Goal: Check status: Check status

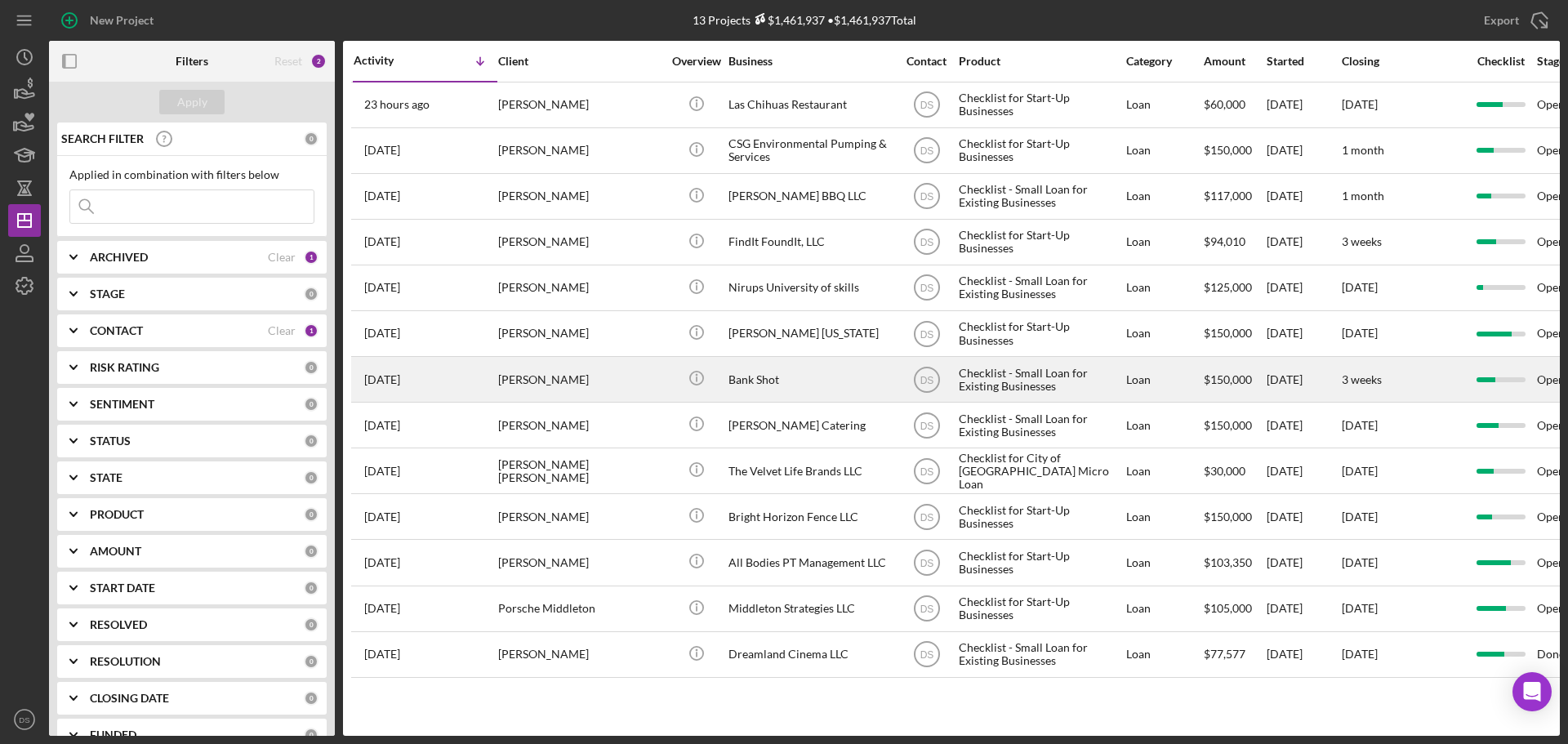
click at [616, 359] on div "[PERSON_NAME]" at bounding box center [580, 379] width 163 height 43
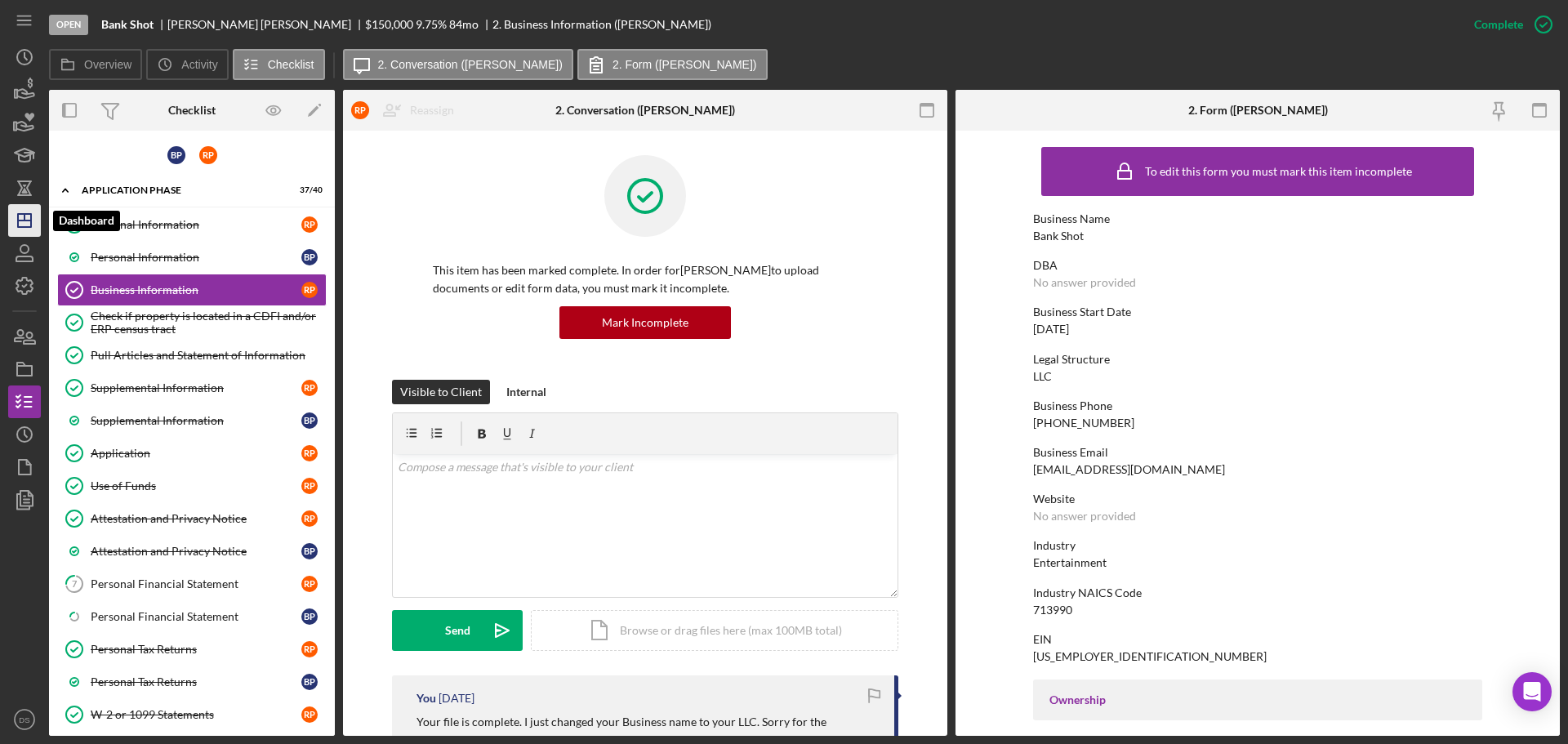
click at [20, 228] on icon "Icon/Dashboard" at bounding box center [24, 220] width 41 height 41
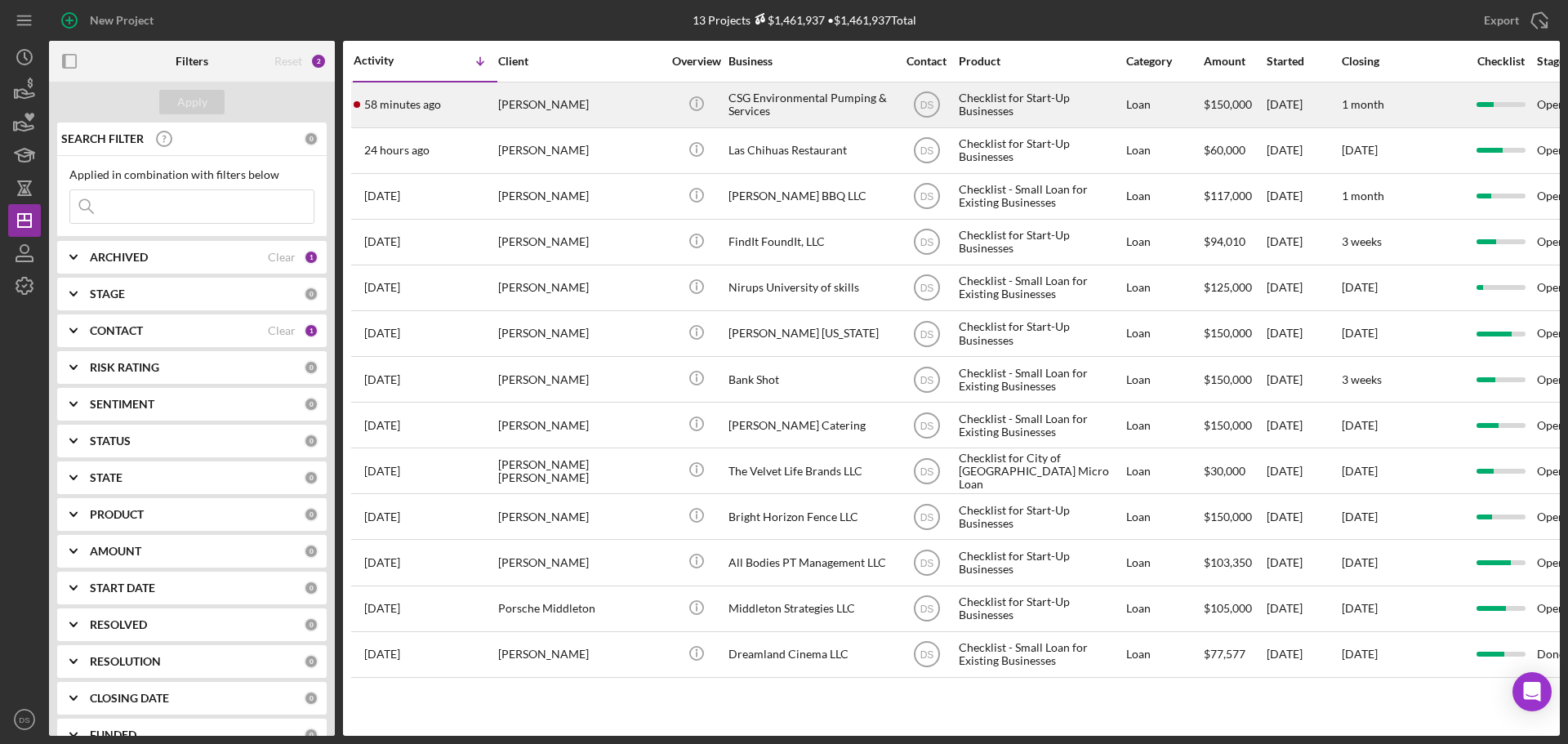
click at [598, 97] on div "[PERSON_NAME]" at bounding box center [580, 105] width 163 height 43
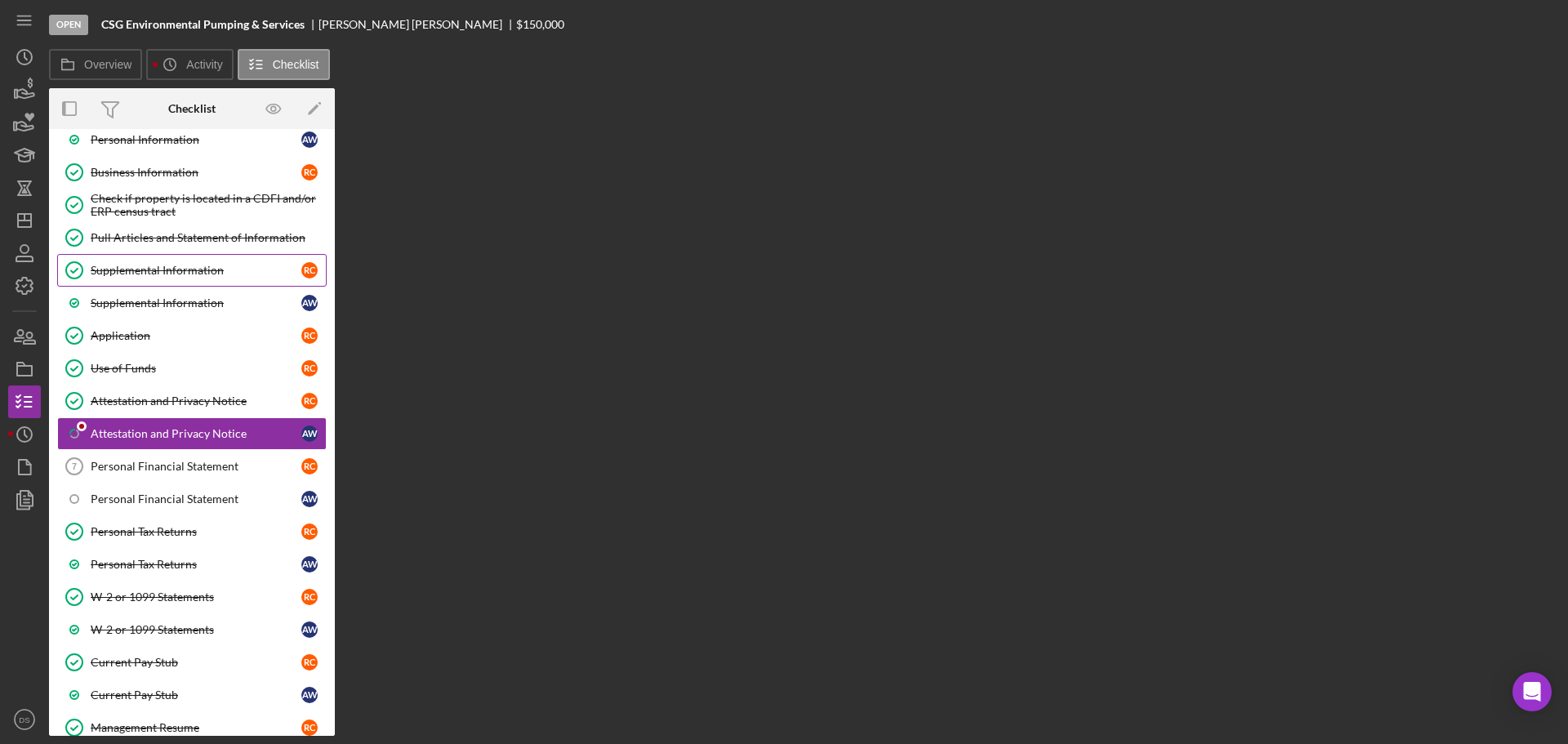
scroll to position [118, 0]
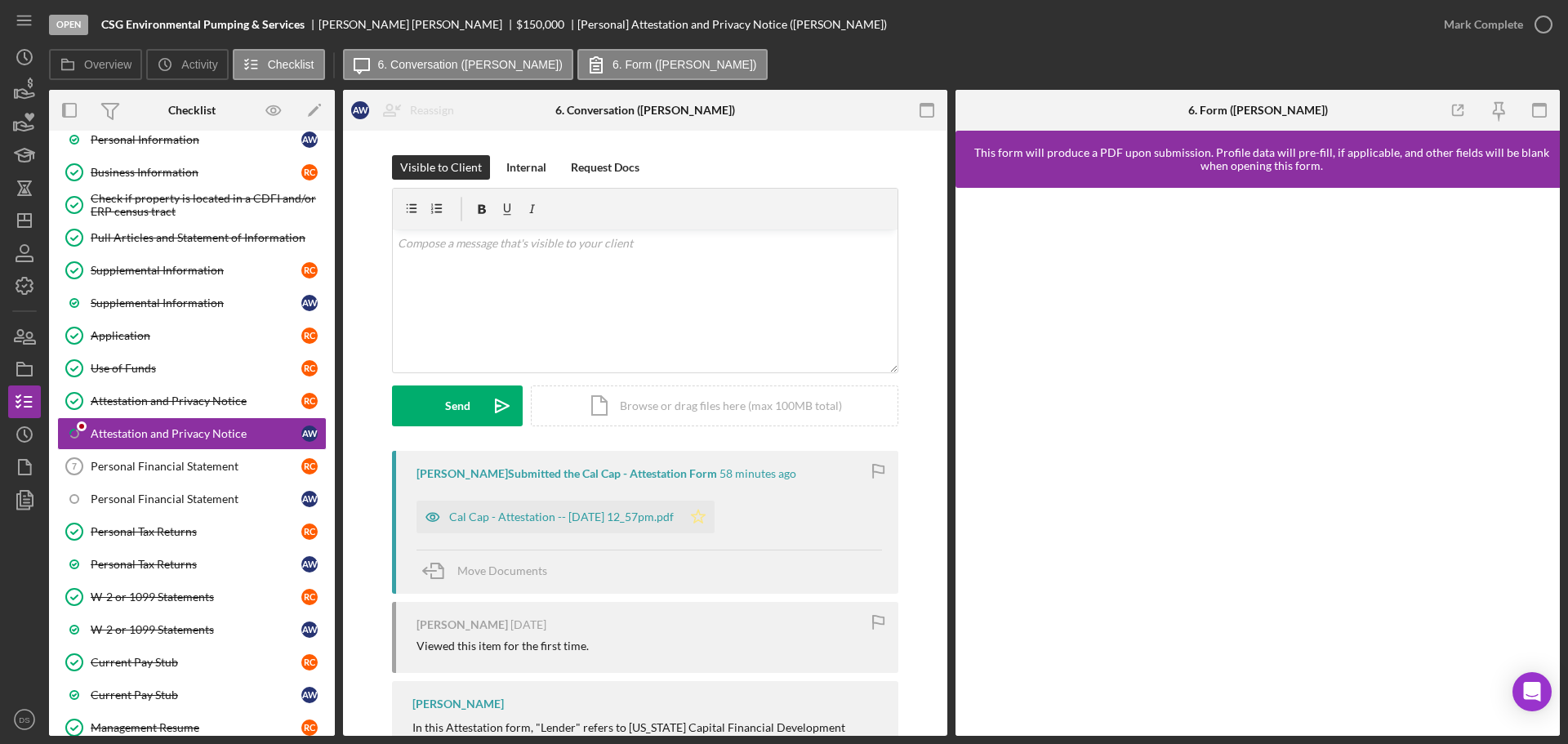
click at [706, 515] on polygon "button" at bounding box center [699, 516] width 14 height 13
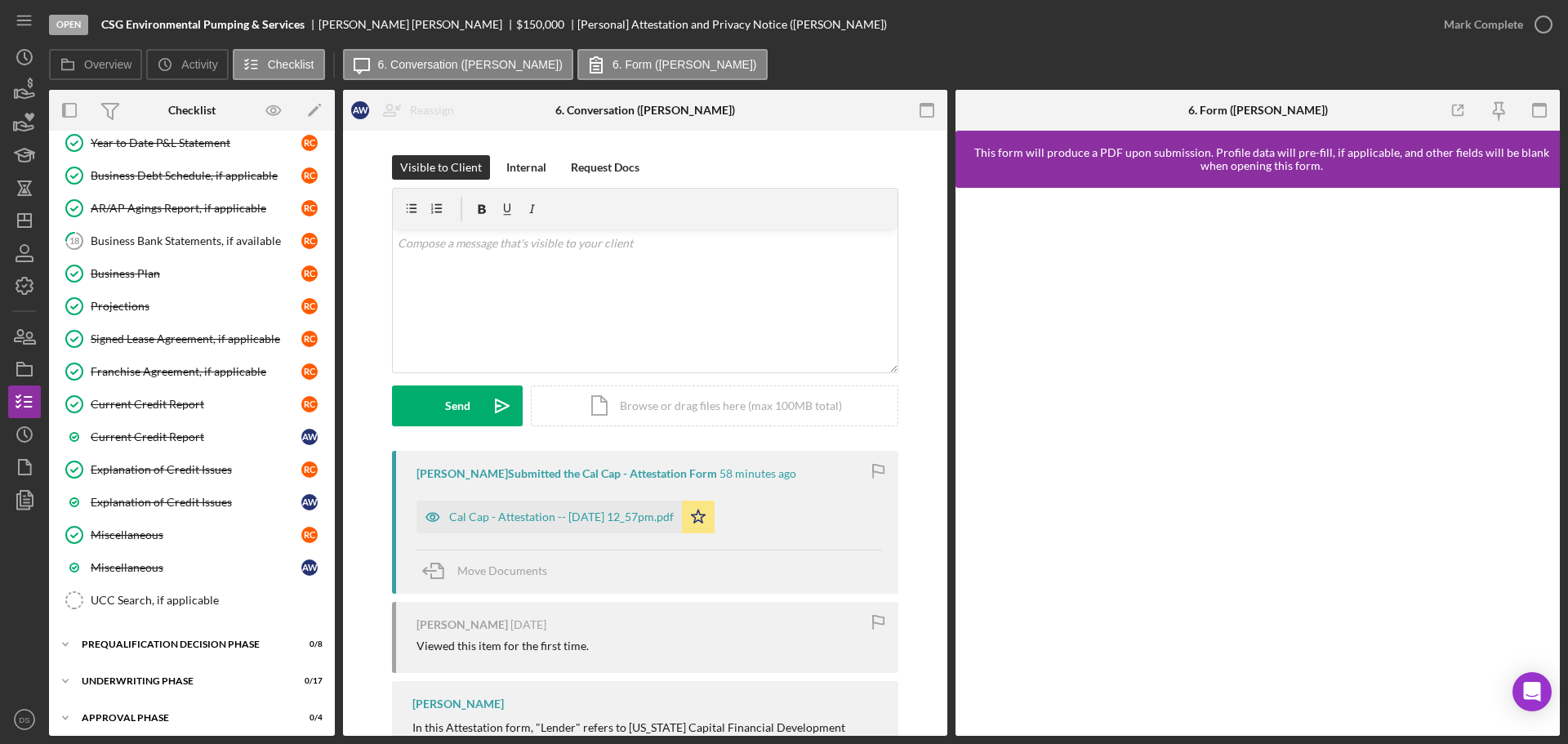
scroll to position [817, 0]
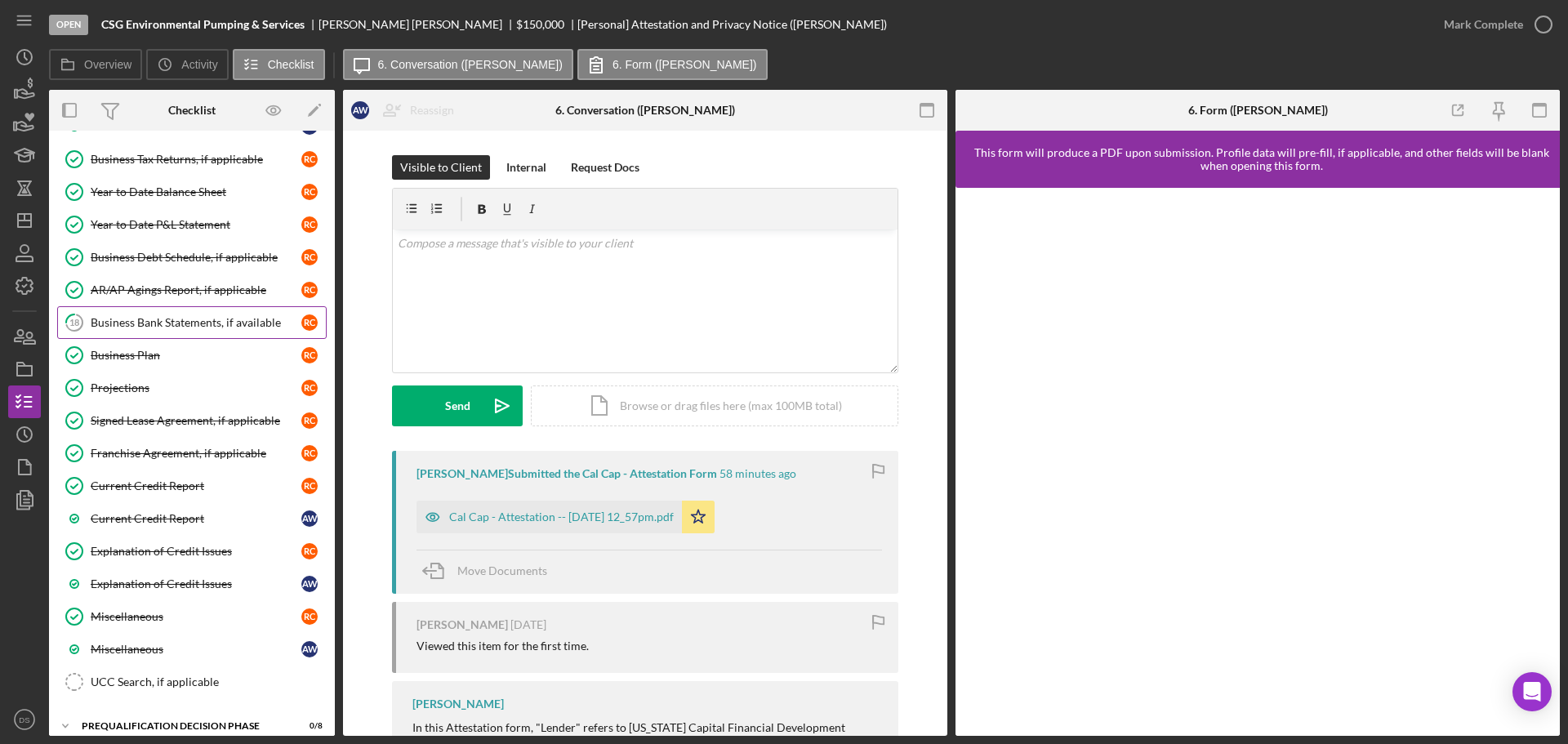
click at [229, 333] on link "18 Business Bank Statements, if available R C" at bounding box center [191, 322] width 269 height 33
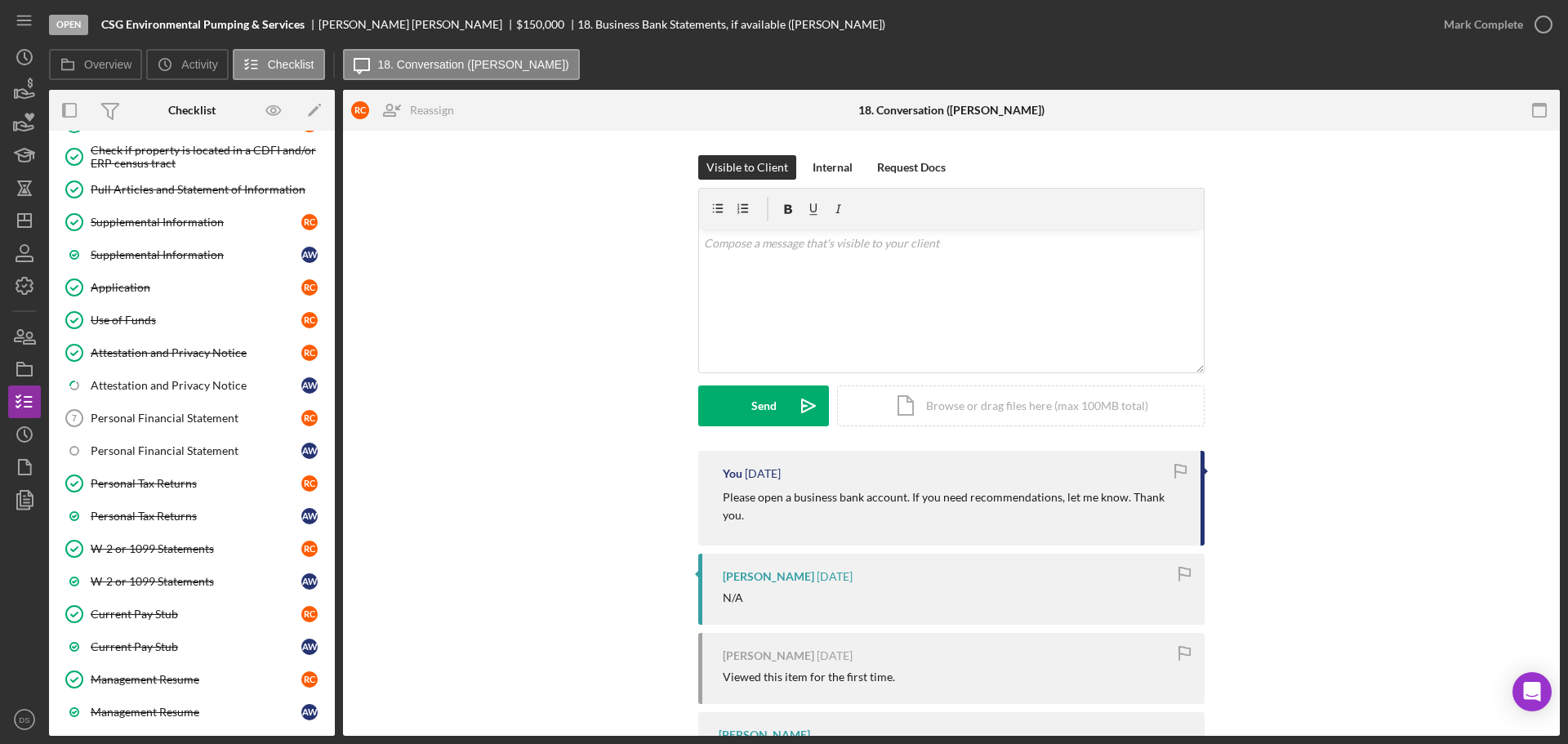
scroll to position [164, 0]
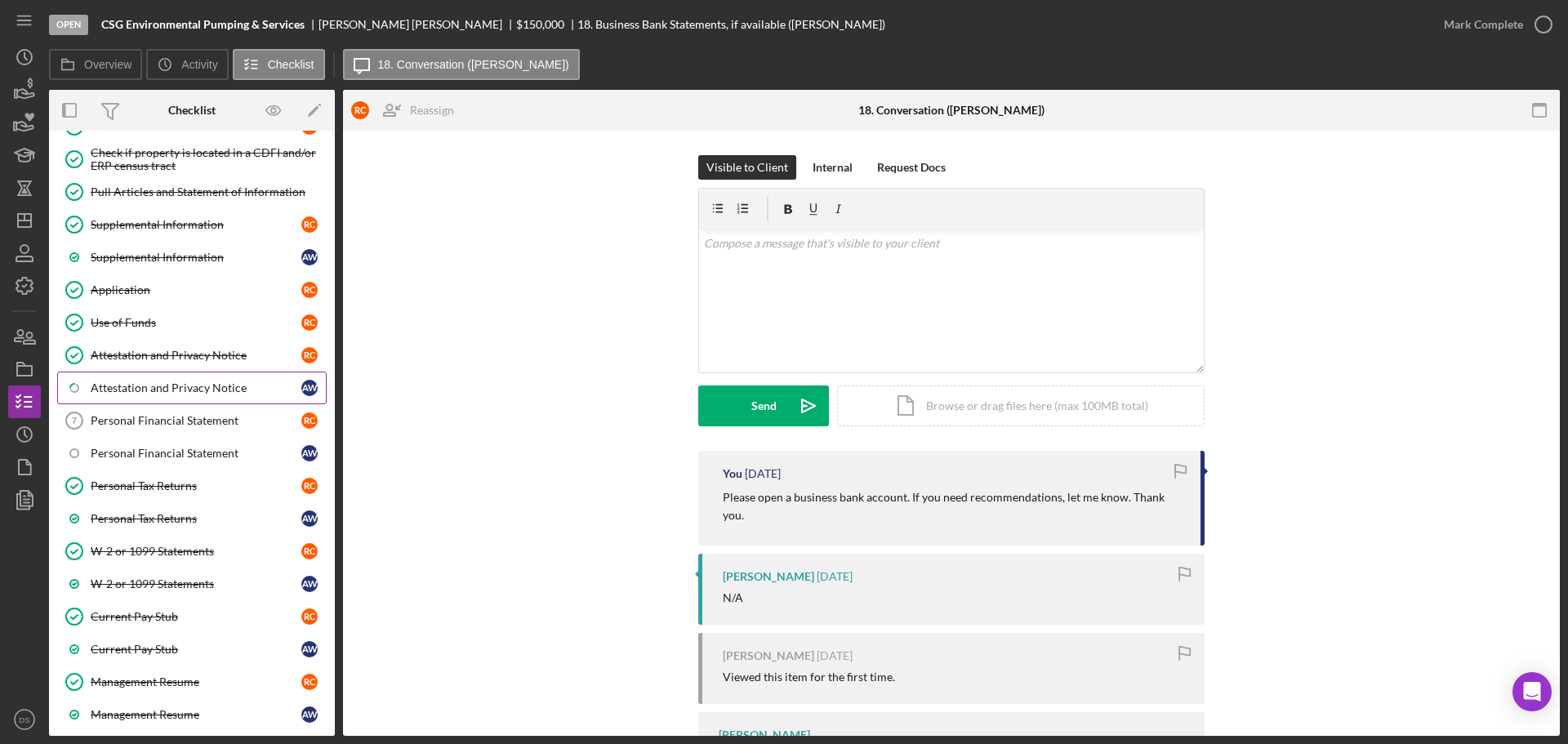
click at [184, 372] on link "Icon/Checklist Item Sub Partial Attestation and Privacy Notice A W" at bounding box center [191, 388] width 269 height 33
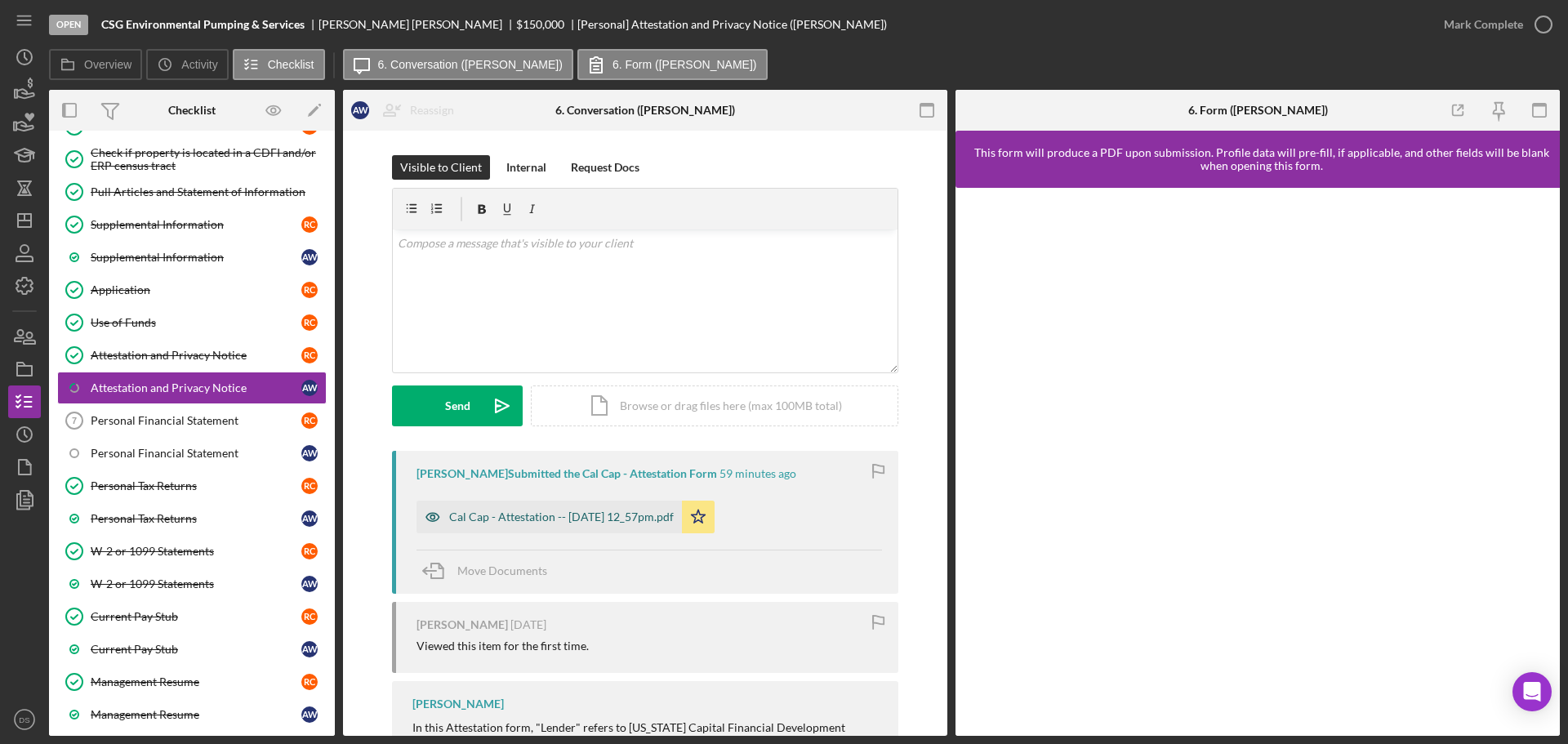
click at [642, 522] on div "Cal Cap - Attestation -- [DATE] 12_57pm.pdf" at bounding box center [560, 517] width 224 height 13
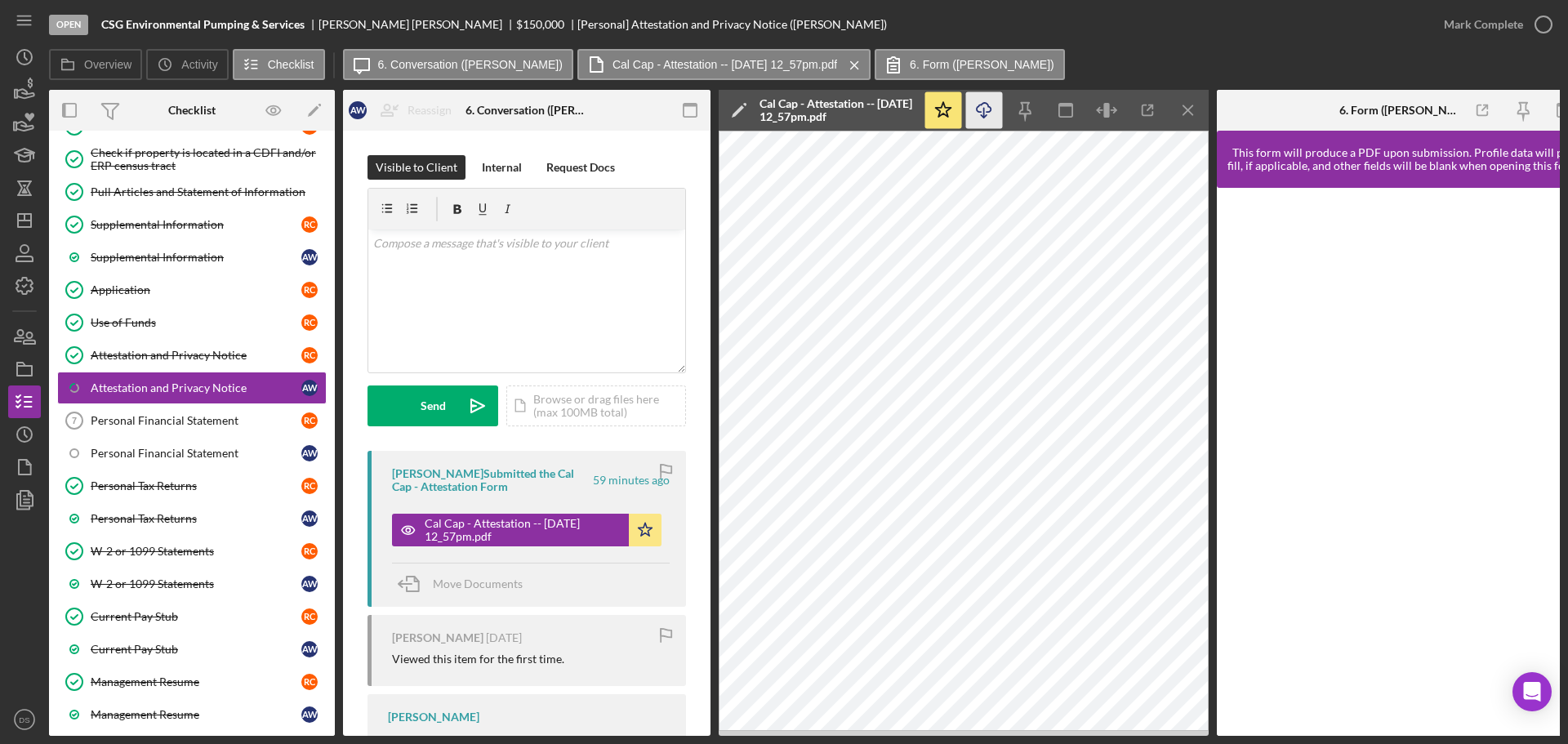
click at [981, 106] on icon "Icon/Download" at bounding box center [984, 111] width 37 height 37
click at [1556, 24] on icon "button" at bounding box center [1542, 24] width 41 height 41
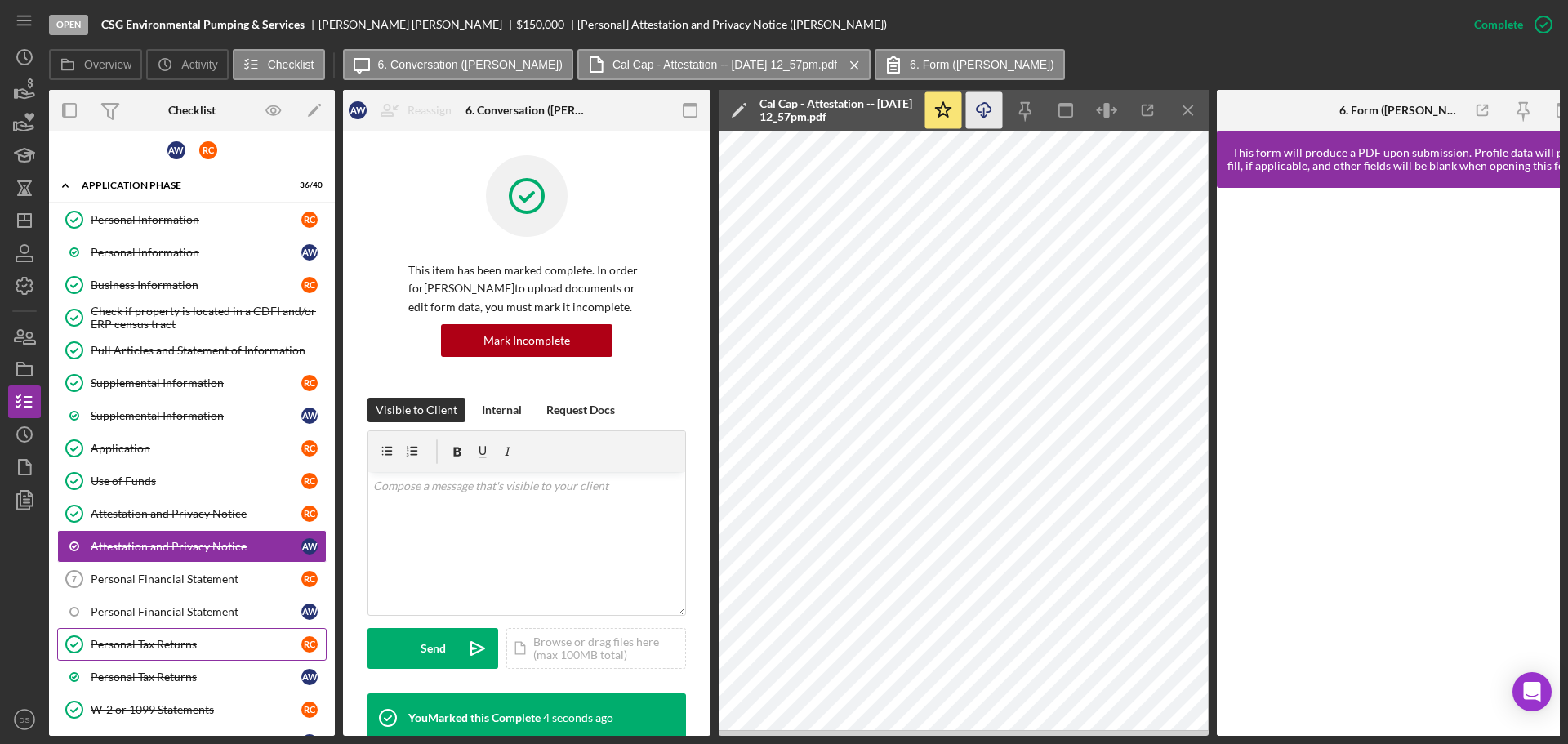
scroll to position [4, 0]
click at [35, 228] on icon "Icon/Dashboard" at bounding box center [24, 220] width 41 height 41
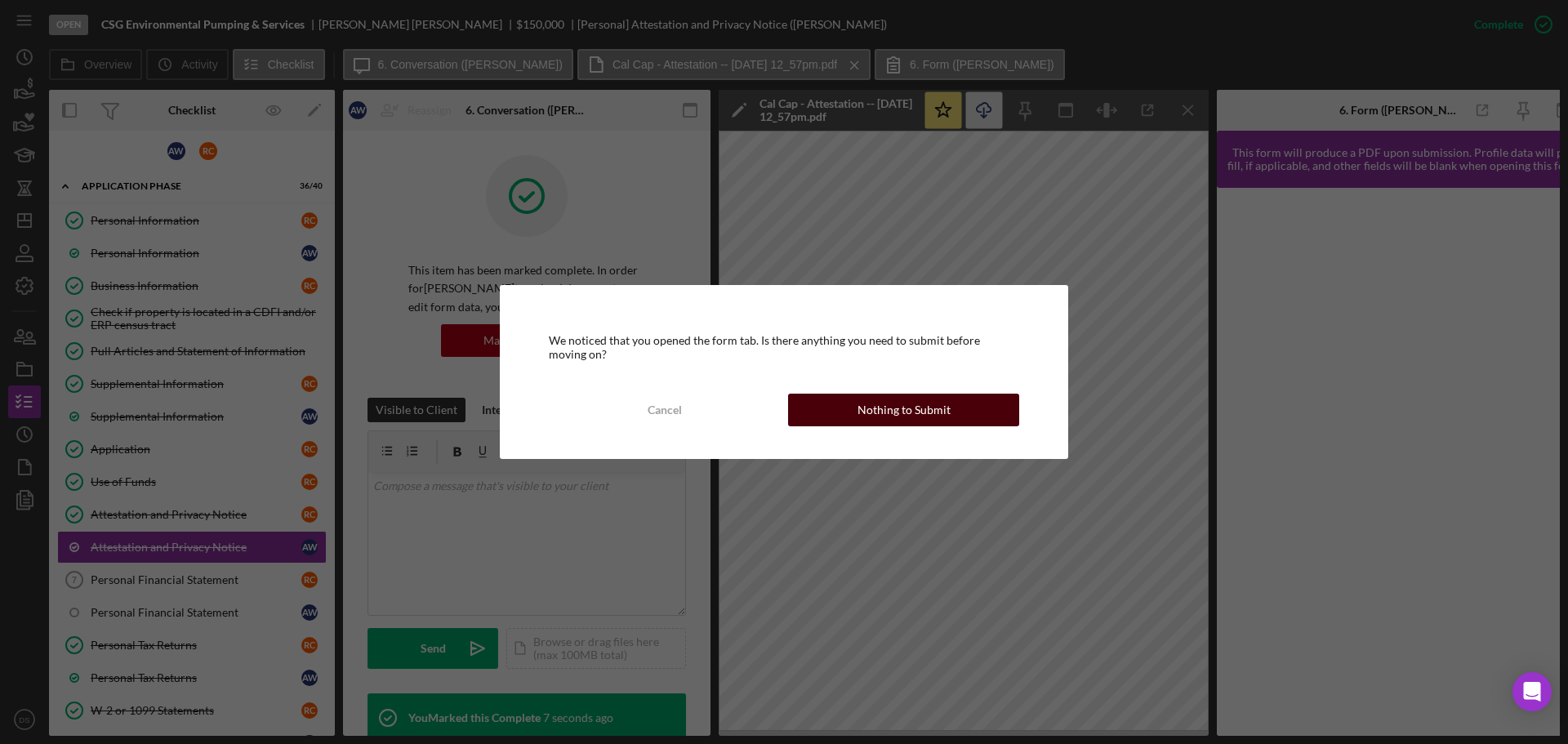
click at [907, 404] on div "Nothing to Submit" at bounding box center [903, 410] width 93 height 33
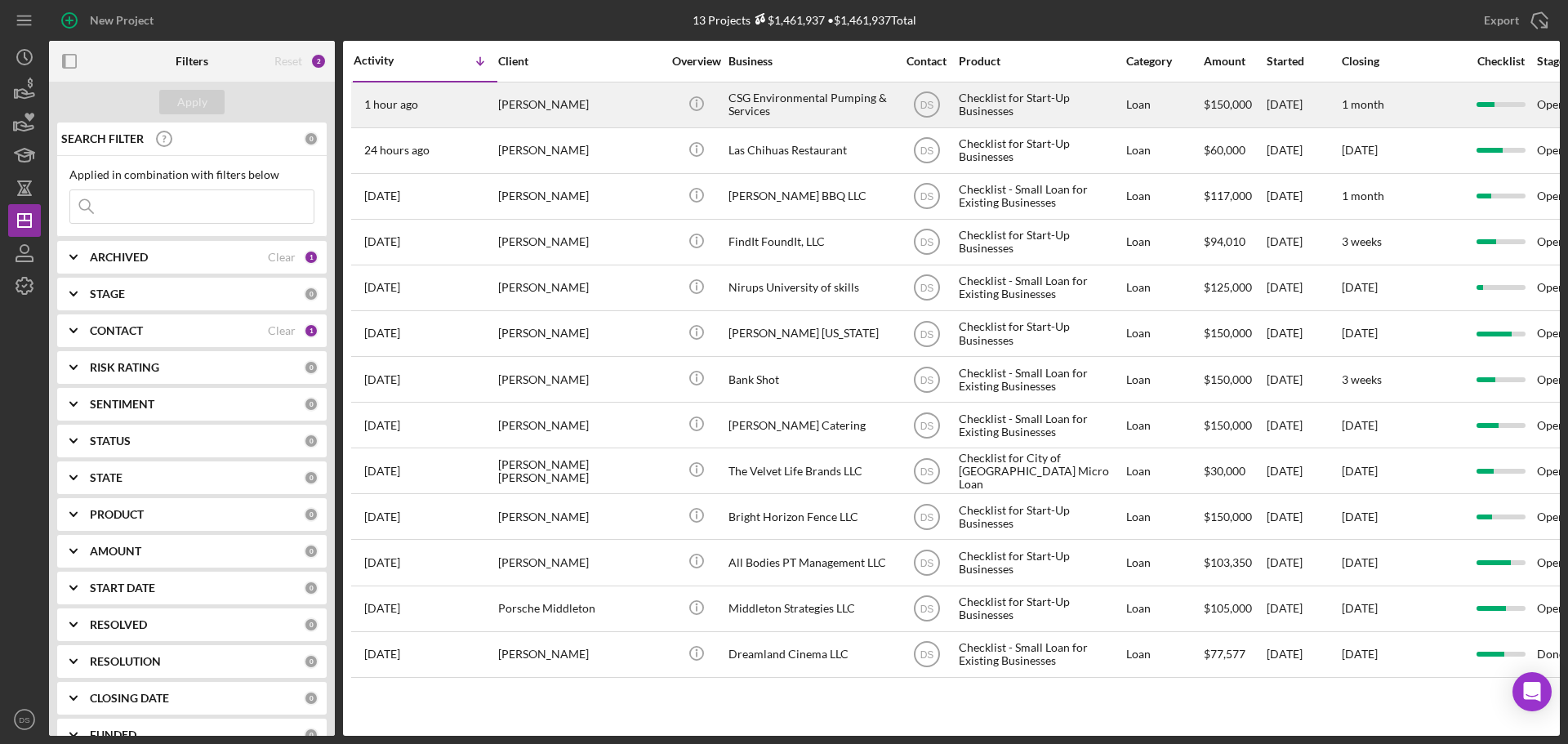
click at [580, 103] on div "[PERSON_NAME]" at bounding box center [580, 105] width 163 height 43
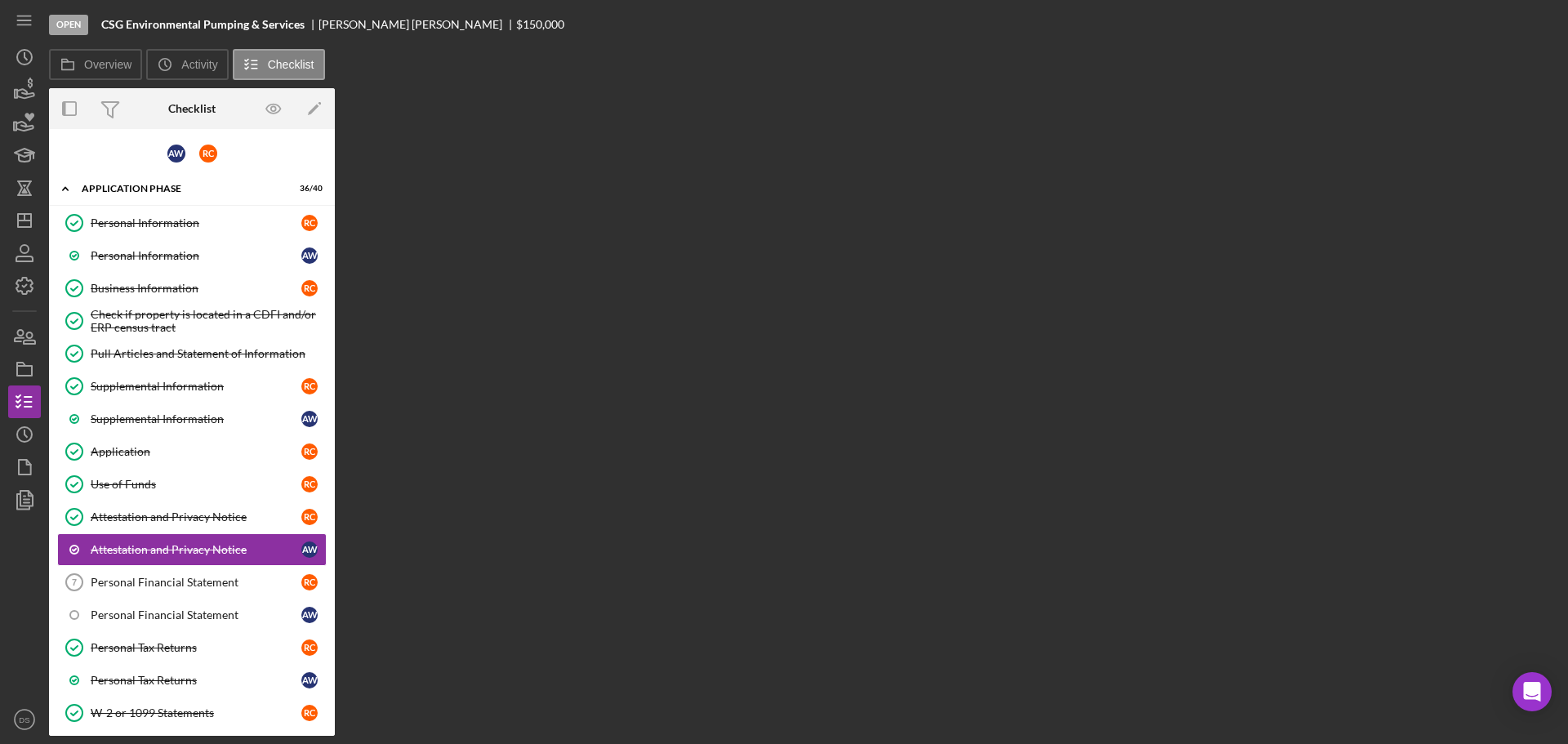
scroll to position [118, 0]
